Goal: Navigation & Orientation: Find specific page/section

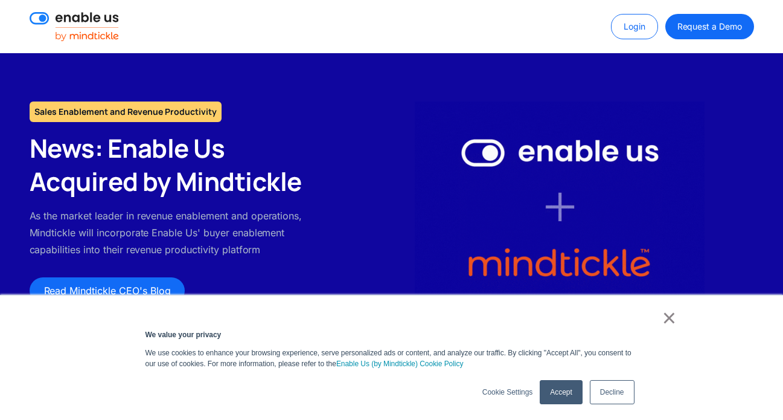
click at [656, 319] on div "×" at bounding box center [389, 320] width 575 height 17
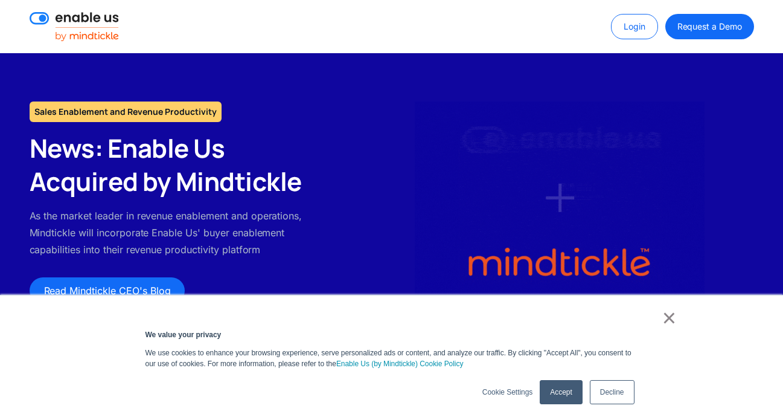
click at [635, 30] on link "Login" at bounding box center [634, 26] width 47 height 25
